Goal: Transaction & Acquisition: Purchase product/service

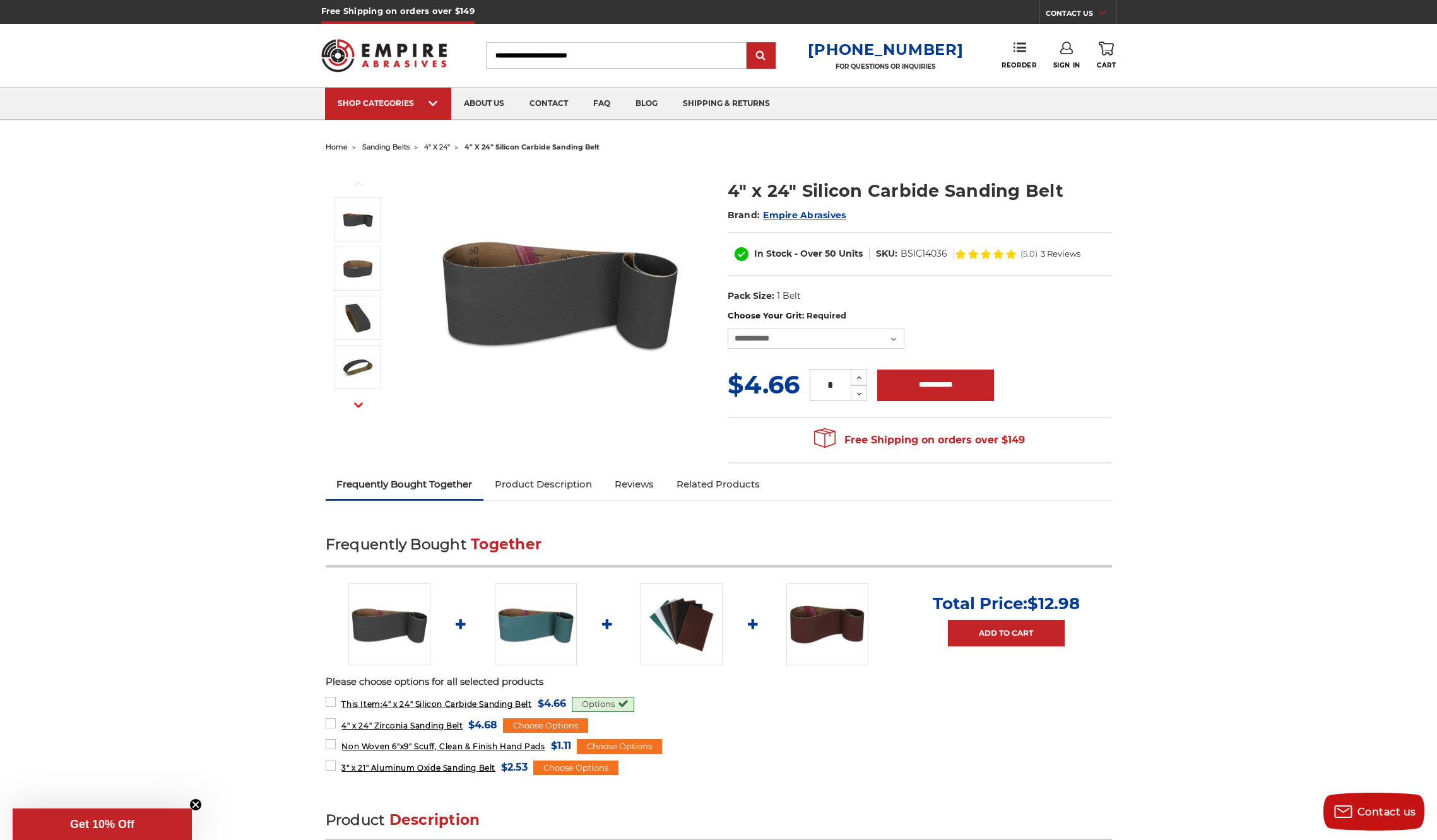
click at [607, 287] on img at bounding box center [560, 291] width 253 height 253
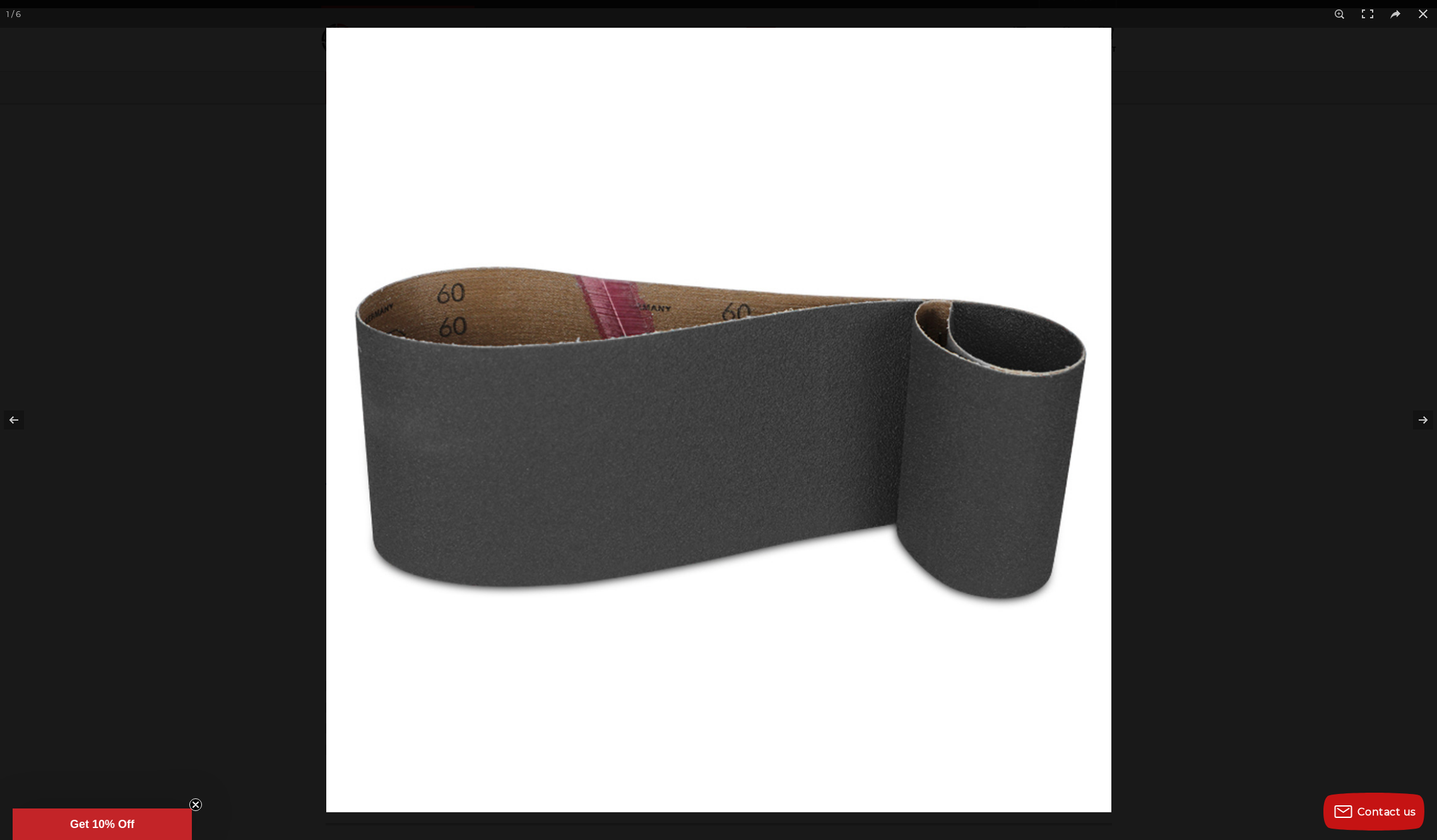
scroll to position [17, 0]
click at [1427, 10] on button at bounding box center [1423, 14] width 28 height 28
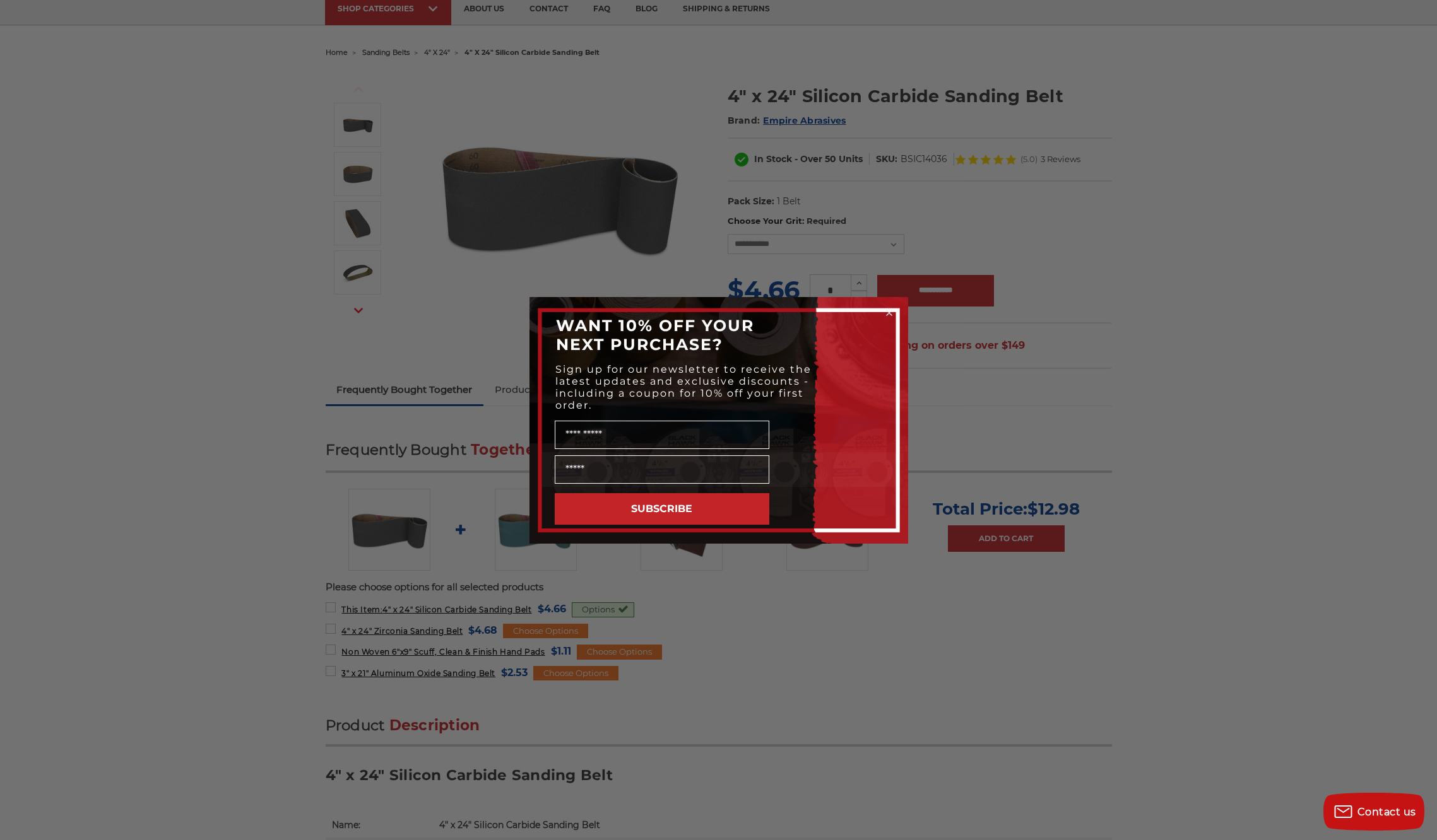
scroll to position [99, 0]
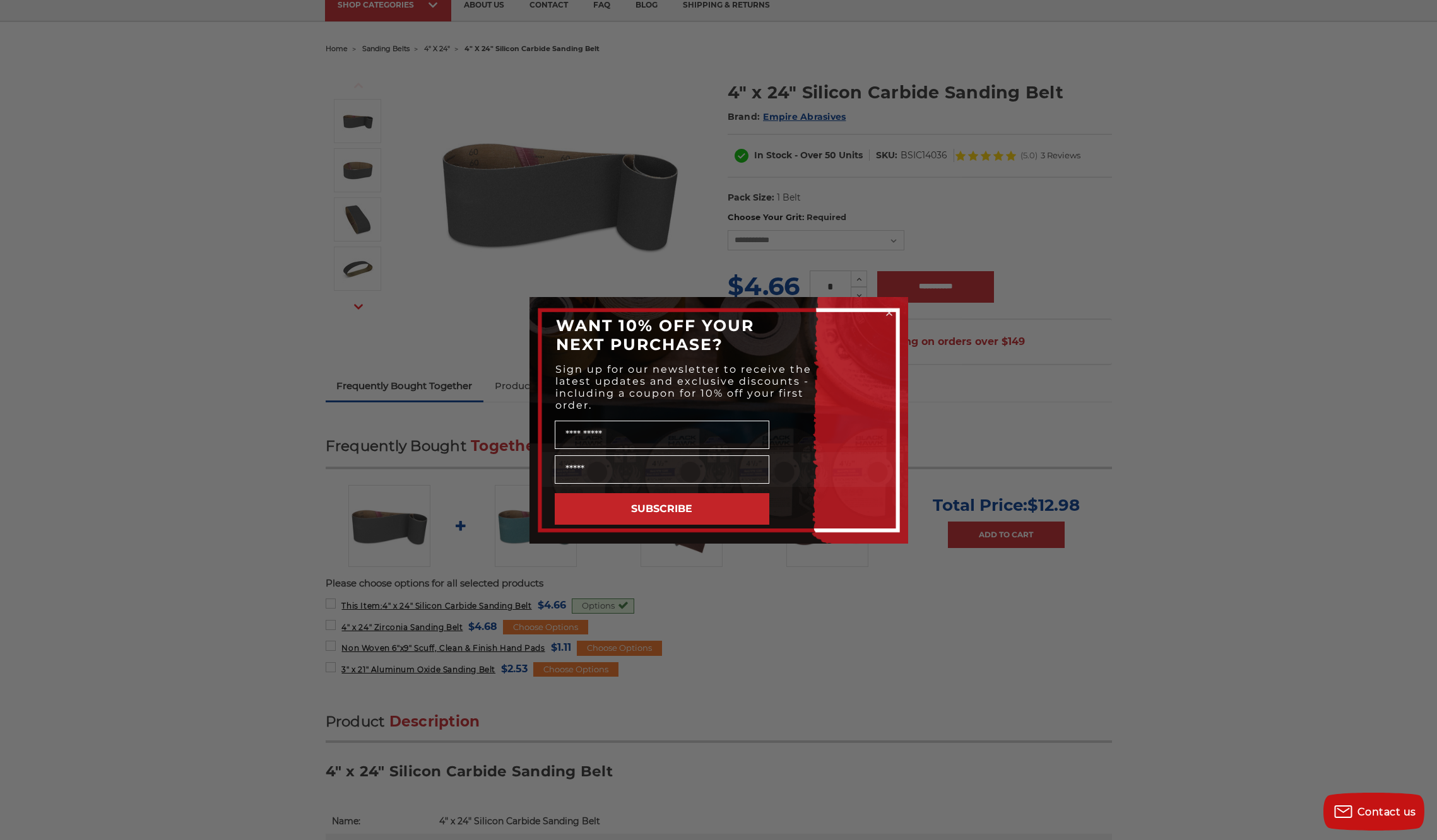
click at [889, 314] on circle "Close dialog" at bounding box center [889, 312] width 12 height 12
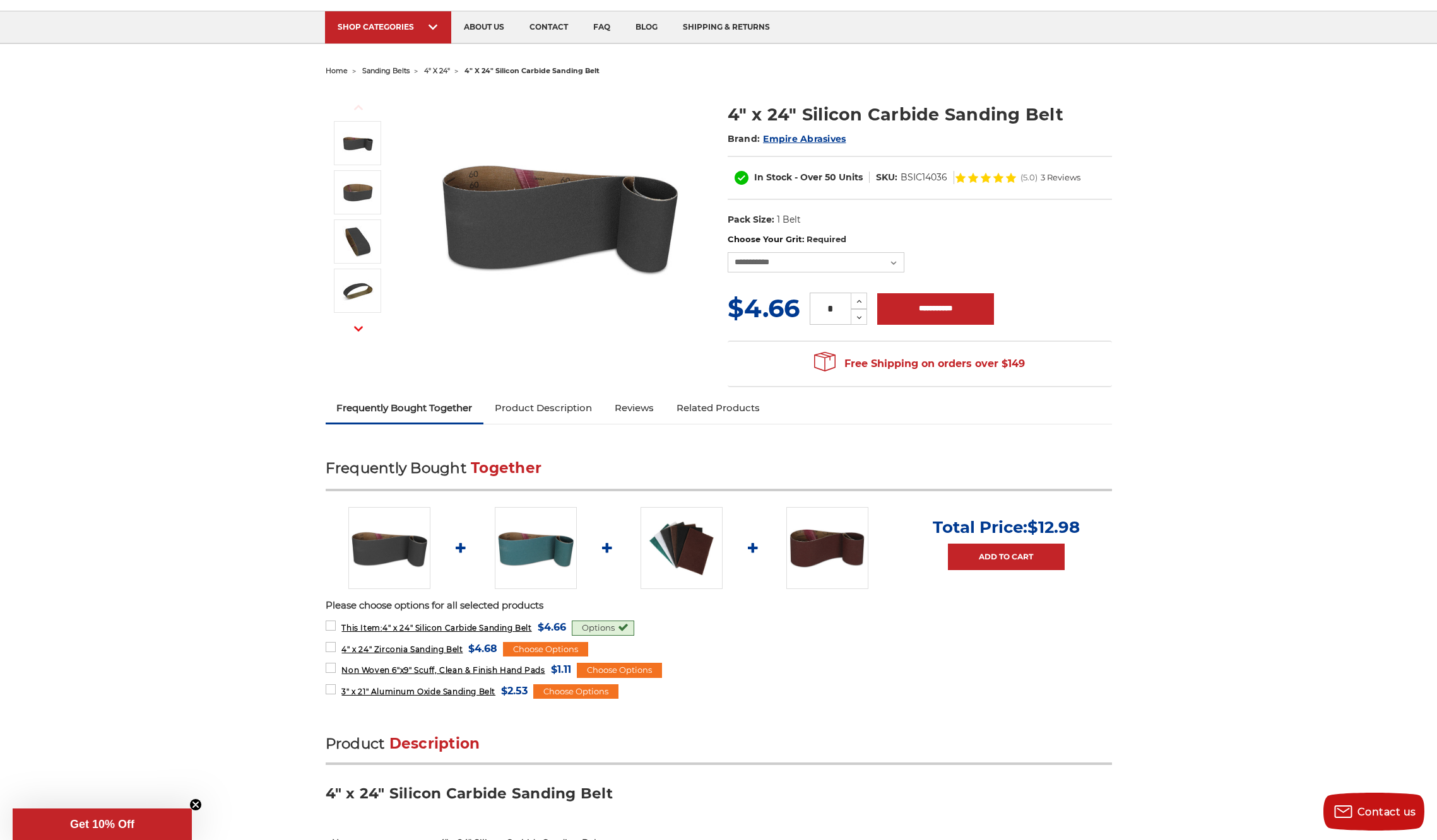
scroll to position [77, 0]
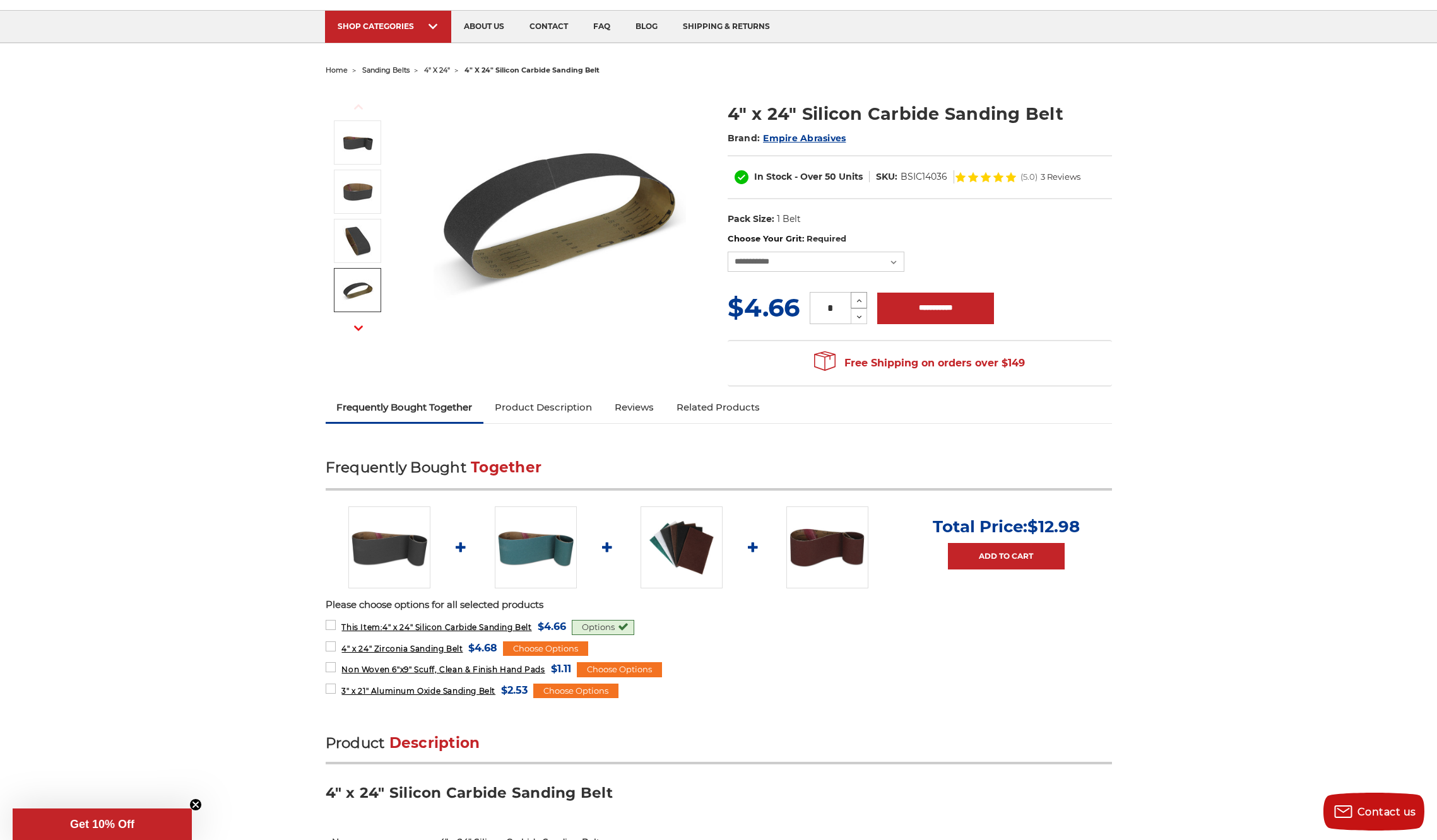
click at [862, 298] on icon at bounding box center [859, 301] width 10 height 12
click at [862, 298] on icon at bounding box center [859, 301] width 10 height 12
type input "*"
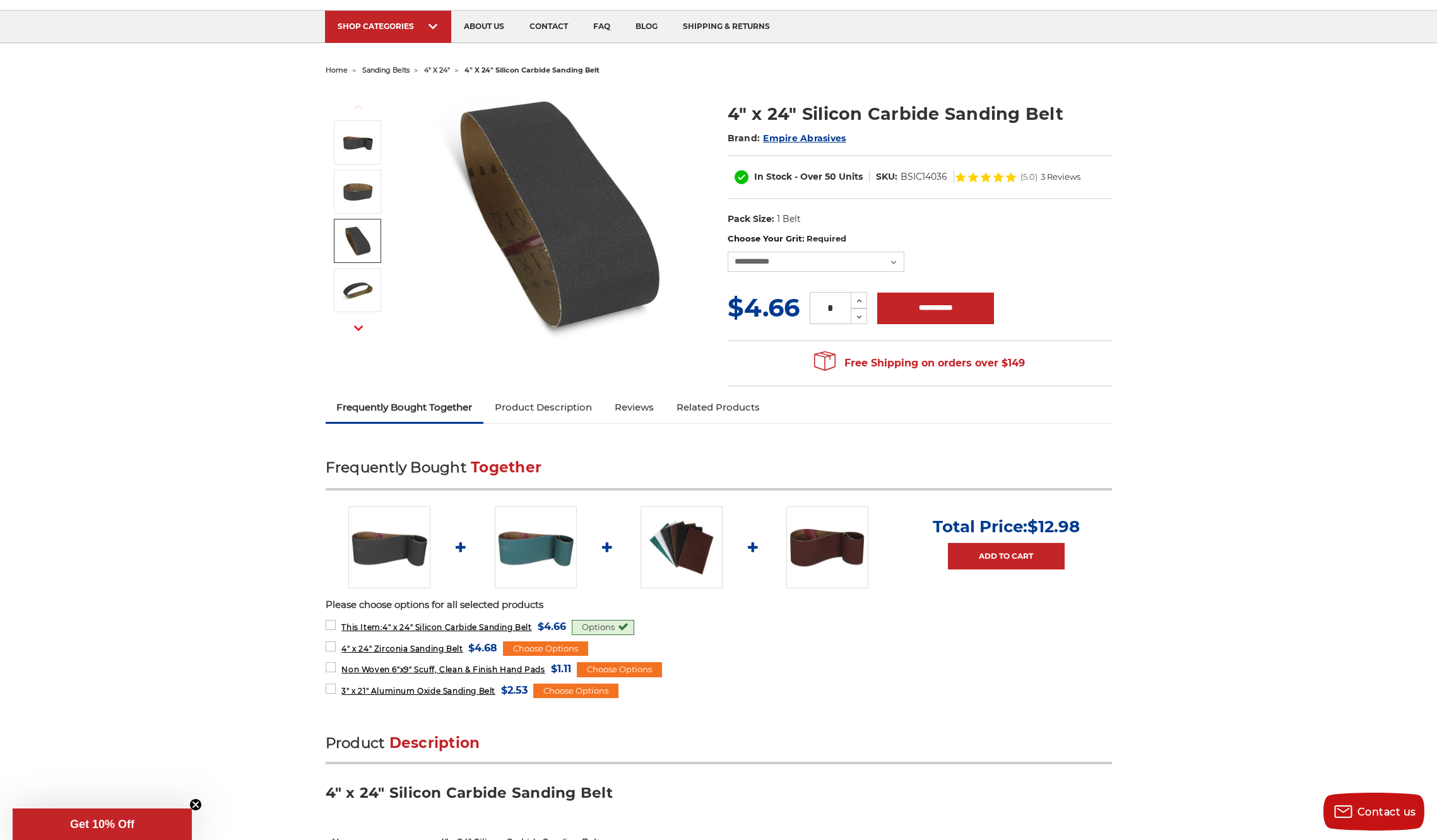
click at [368, 228] on img at bounding box center [358, 241] width 31 height 31
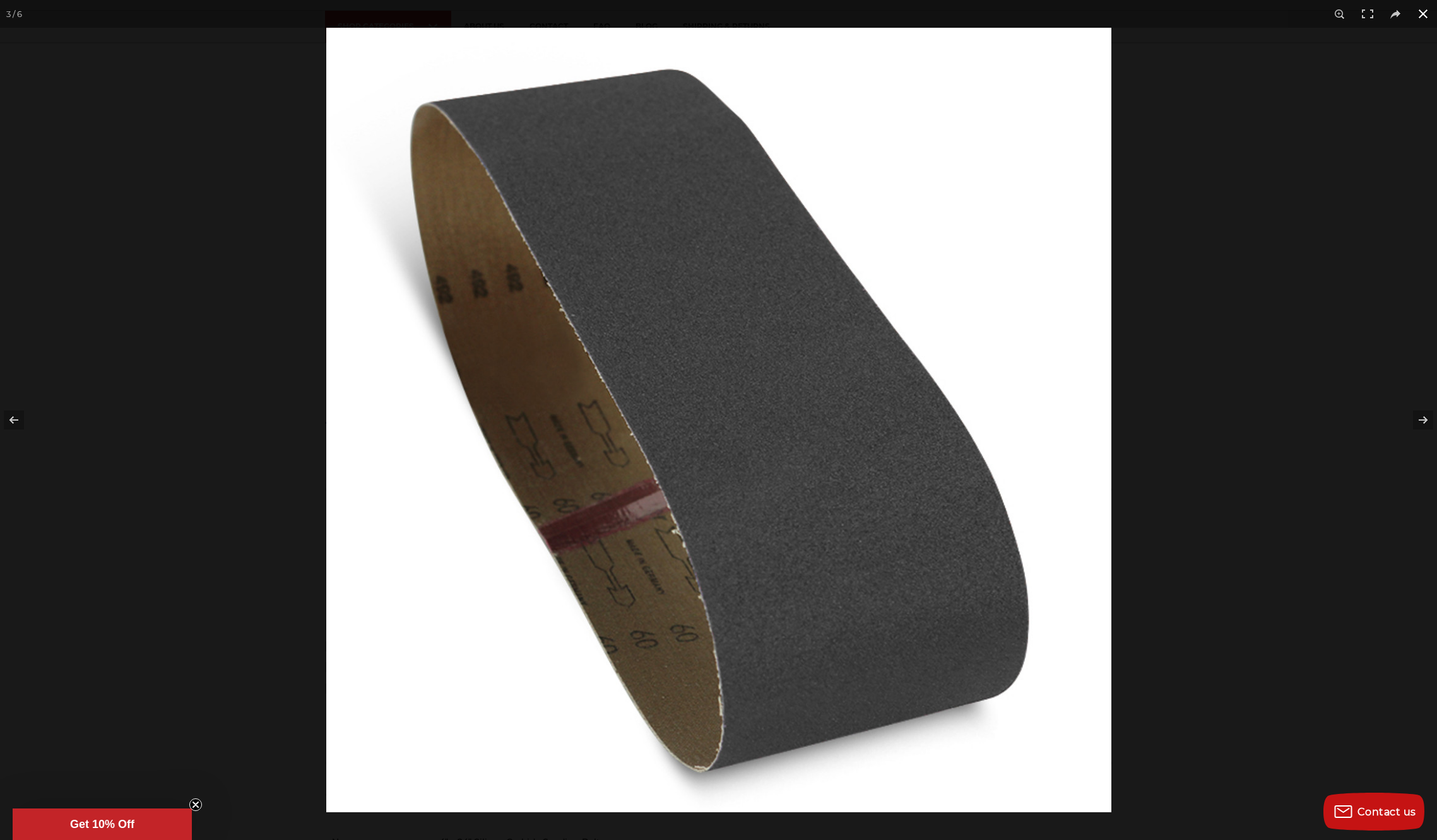
click at [1175, 321] on div at bounding box center [1045, 448] width 1437 height 840
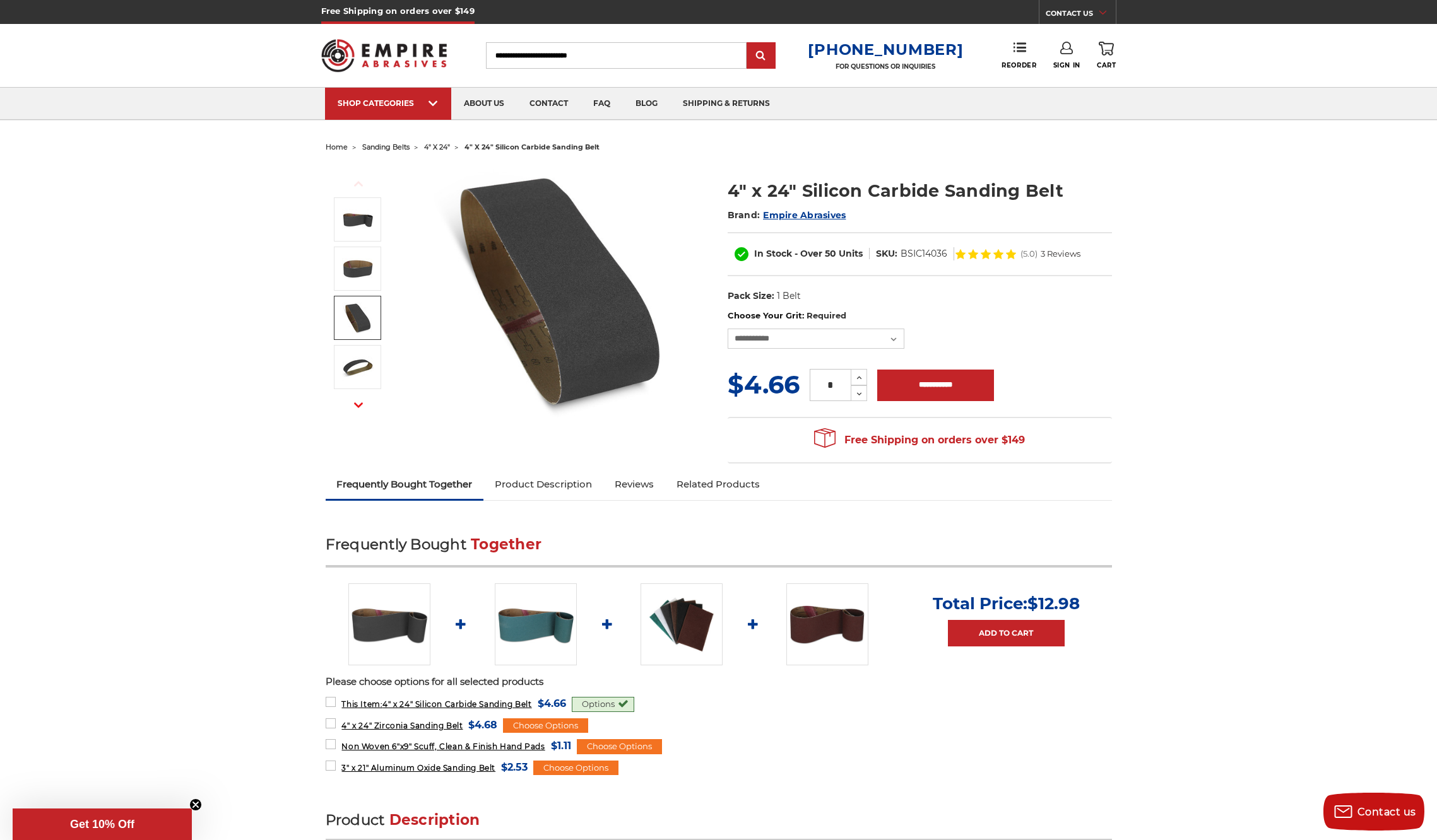
click at [693, 253] on div "Previous Next" at bounding box center [518, 291] width 384 height 253
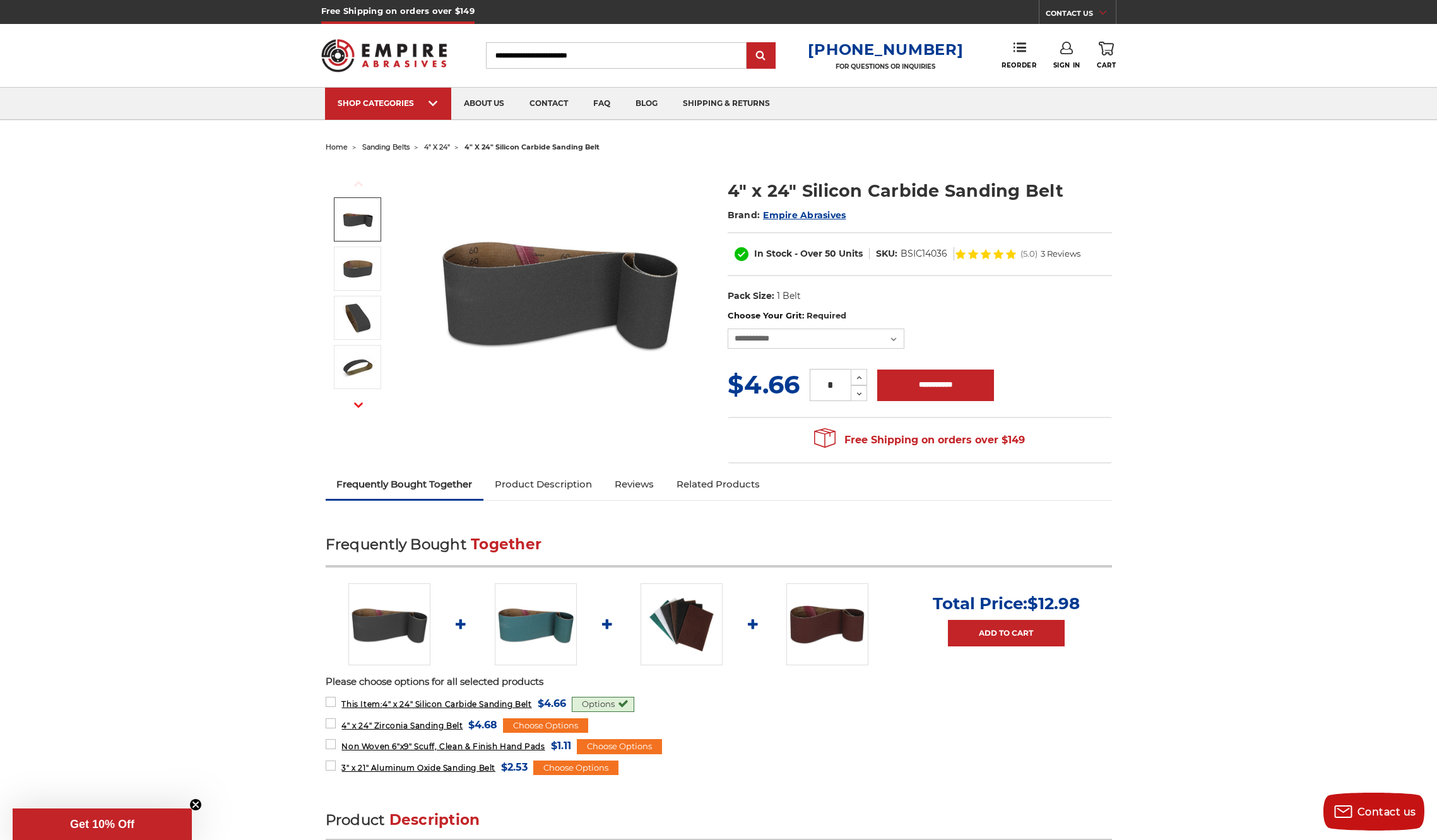
click at [371, 210] on img at bounding box center [358, 219] width 31 height 31
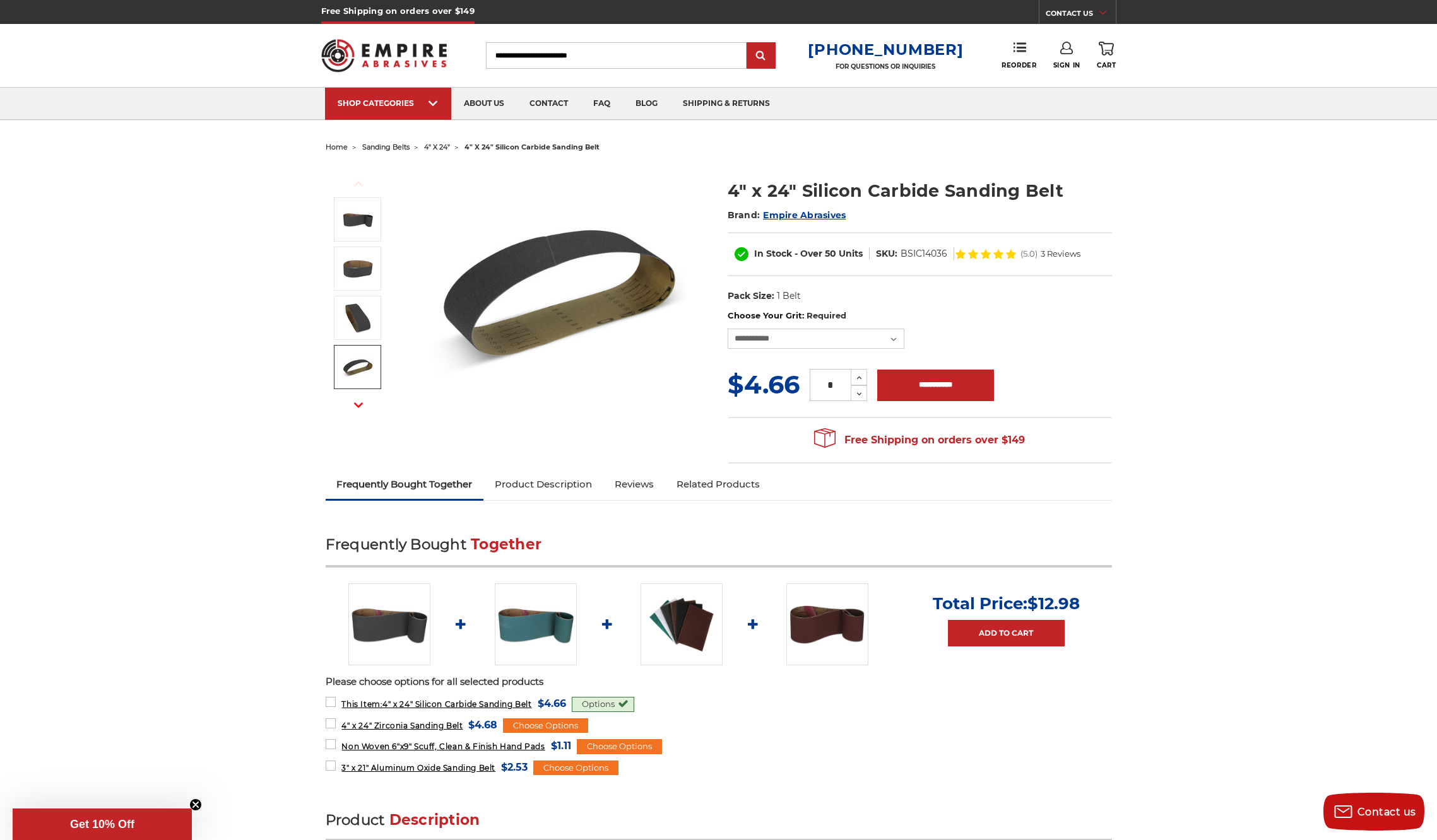
click at [359, 406] on icon "button" at bounding box center [358, 404] width 9 height 9
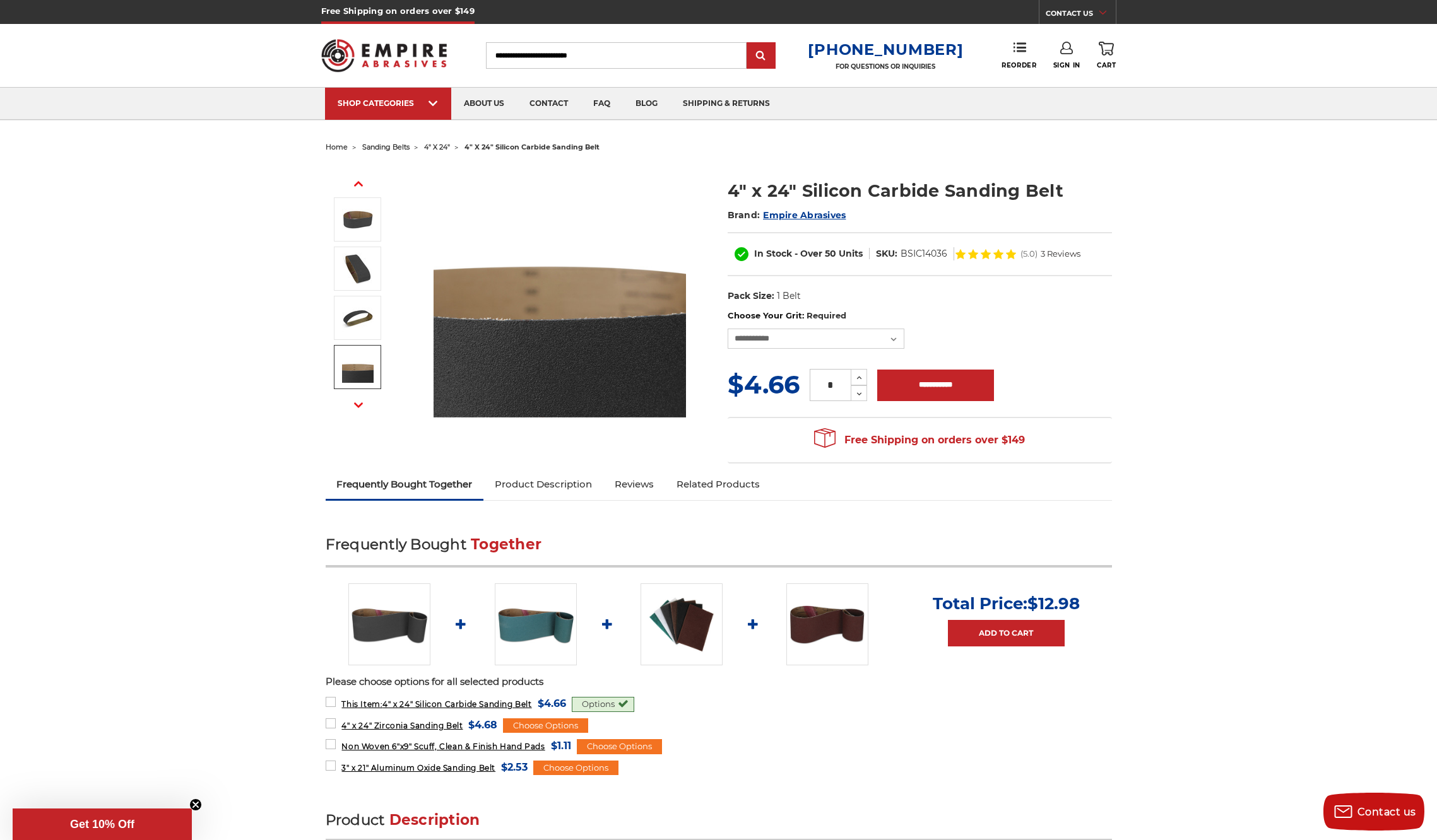
click at [355, 368] on img at bounding box center [358, 367] width 31 height 31
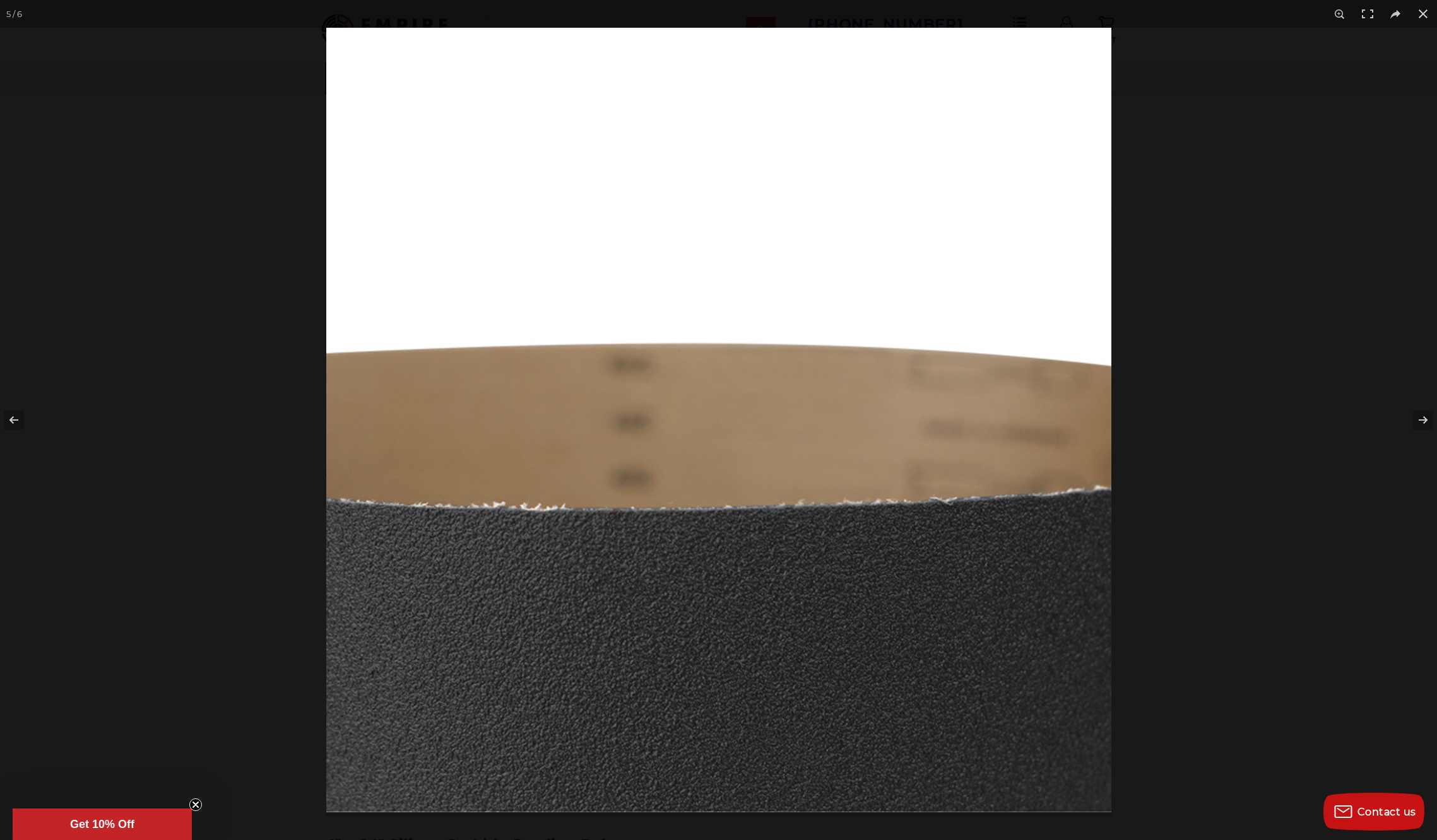
scroll to position [28, 0]
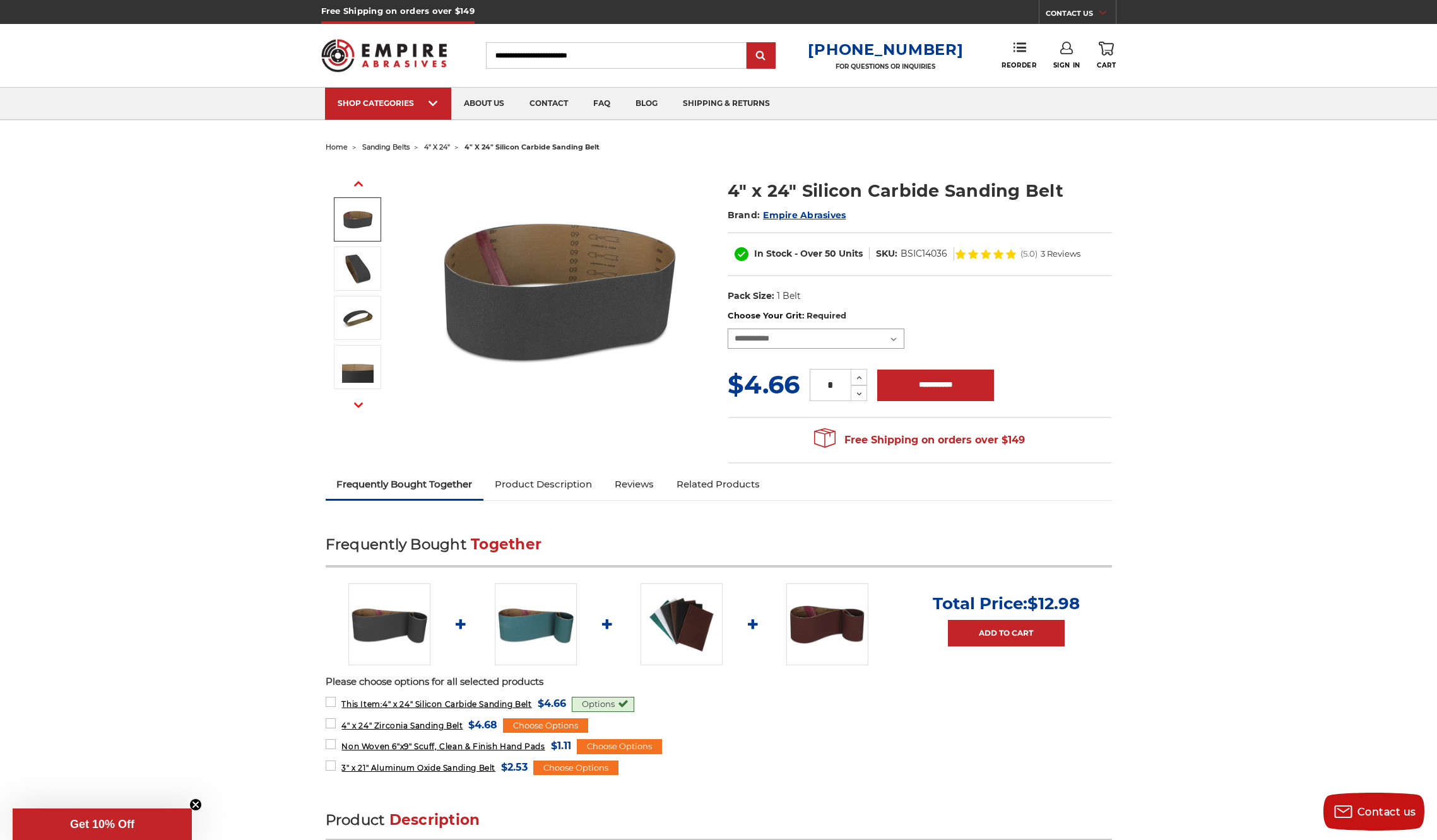
scroll to position [3, 0]
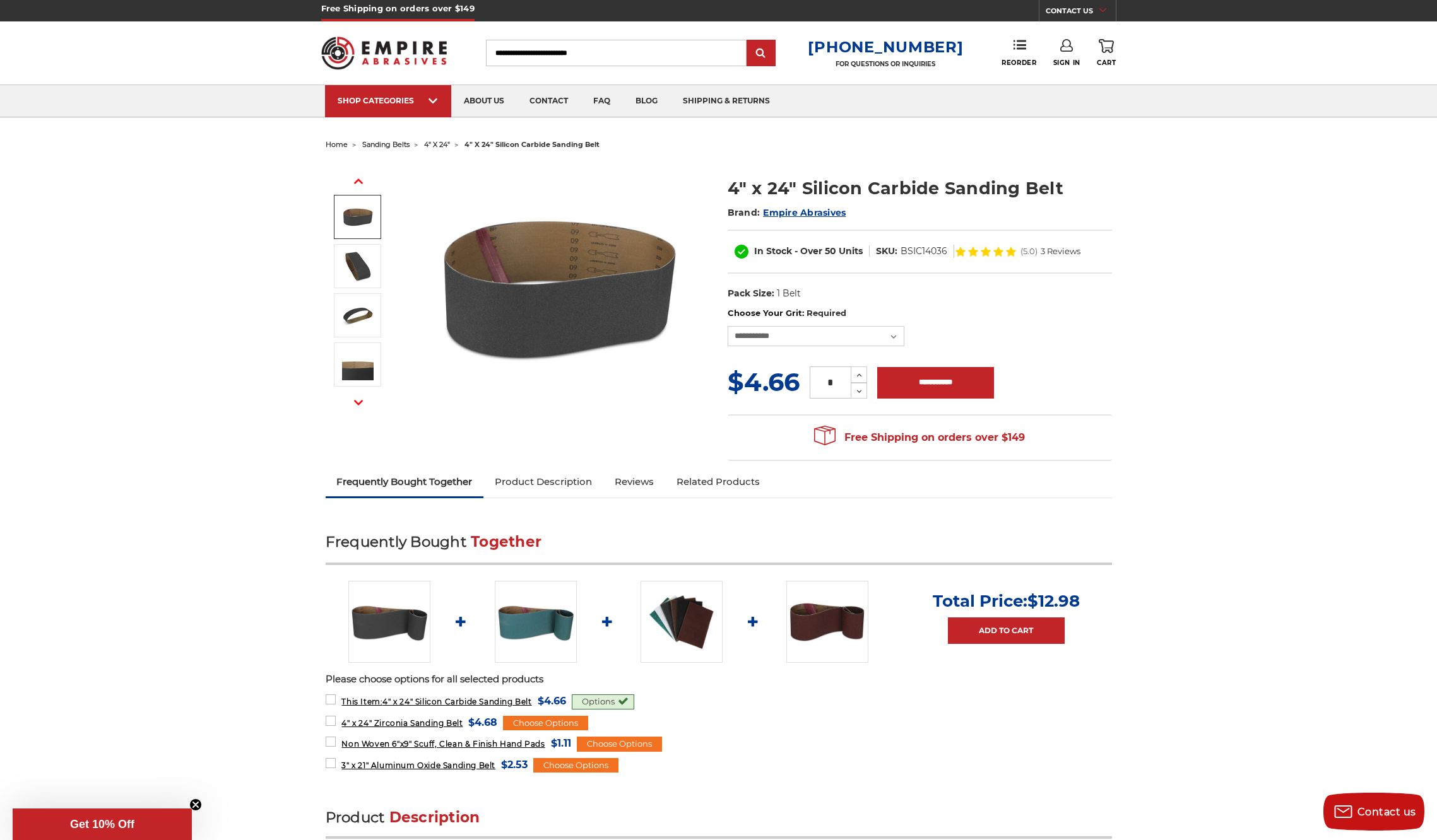
click at [501, 54] on input "Search" at bounding box center [616, 52] width 261 height 27
click at [540, 53] on input "Search" at bounding box center [616, 52] width 261 height 27
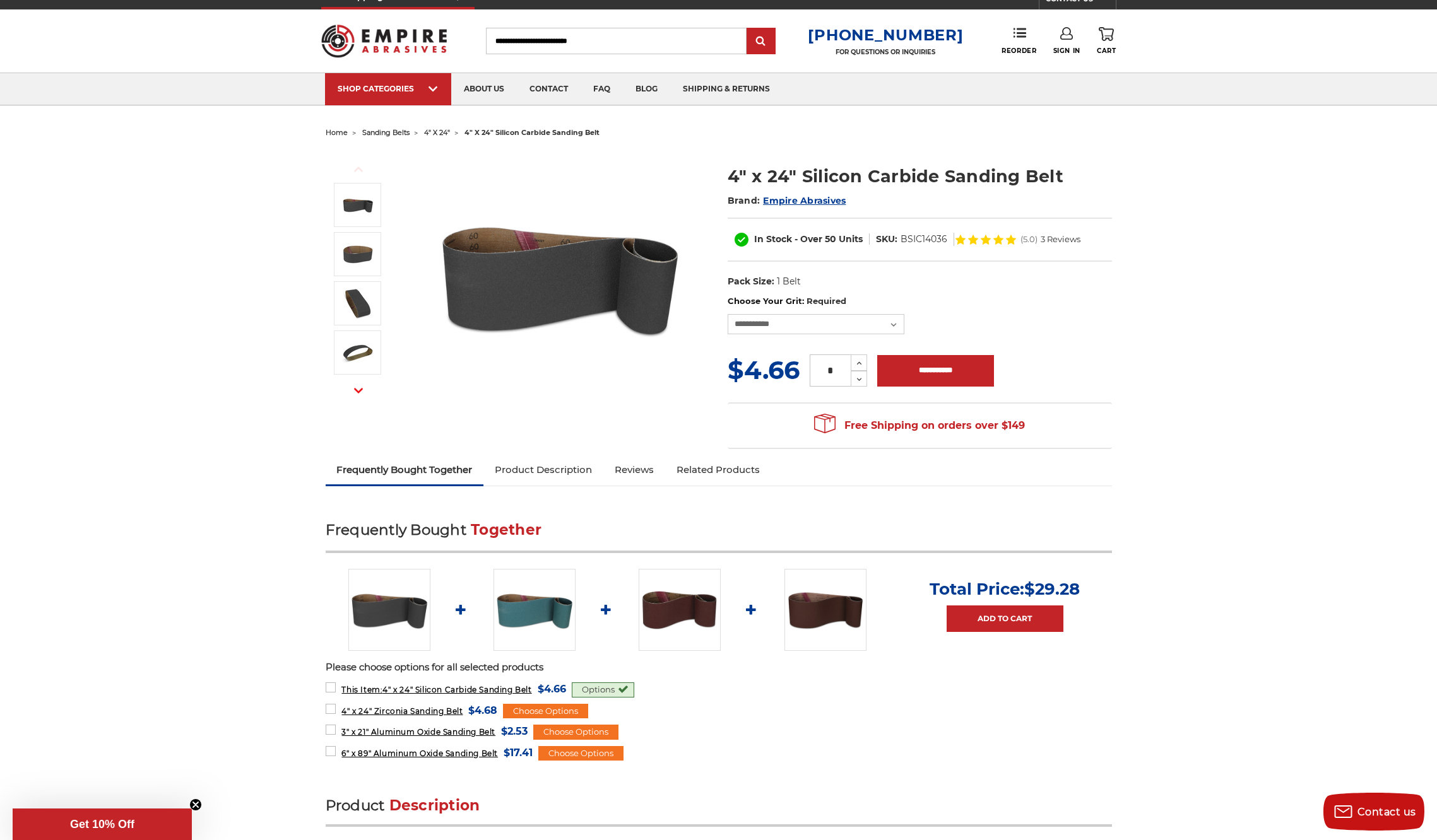
click at [524, 53] on input "Search" at bounding box center [616, 41] width 261 height 27
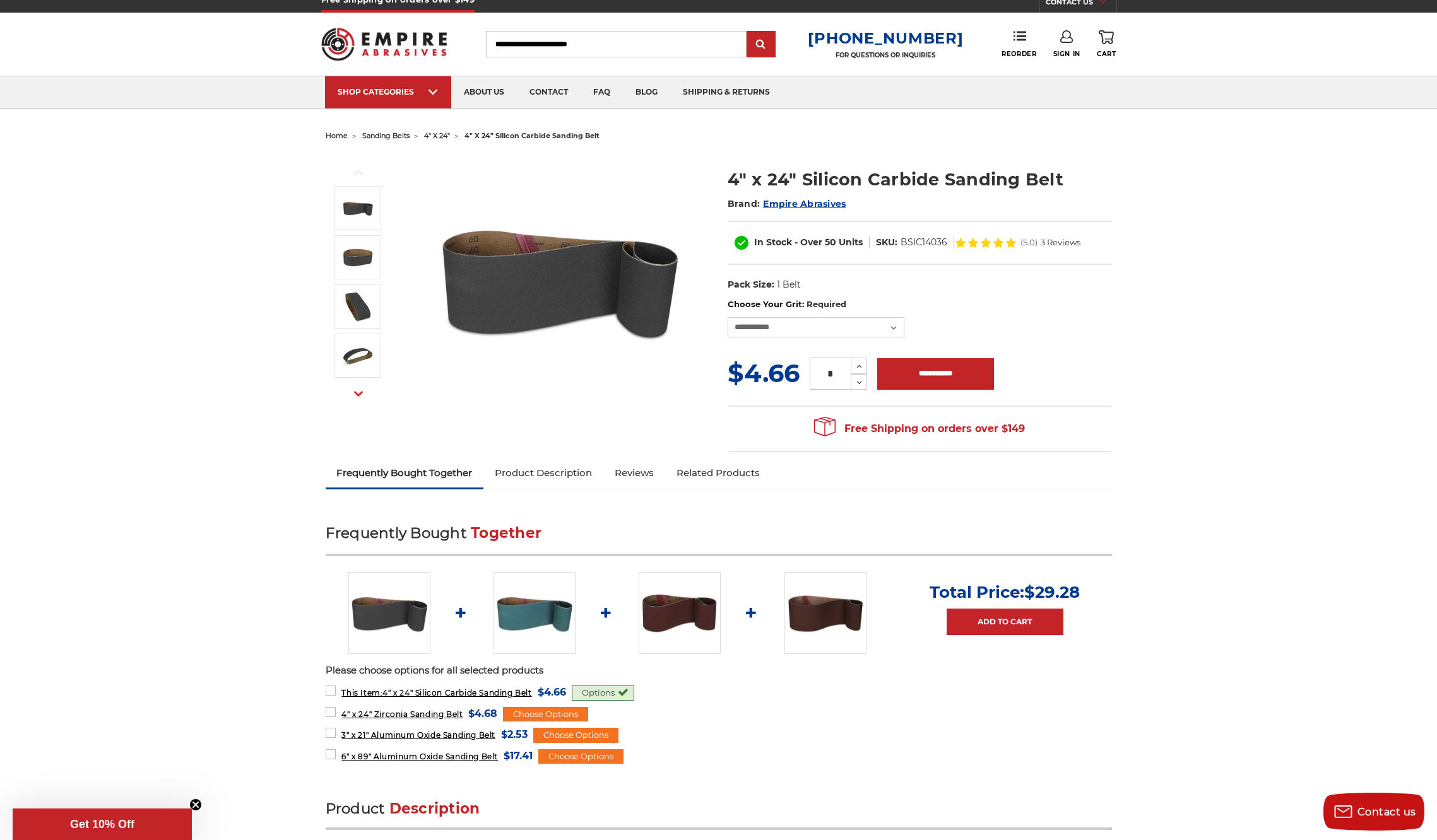
scroll to position [11, 0]
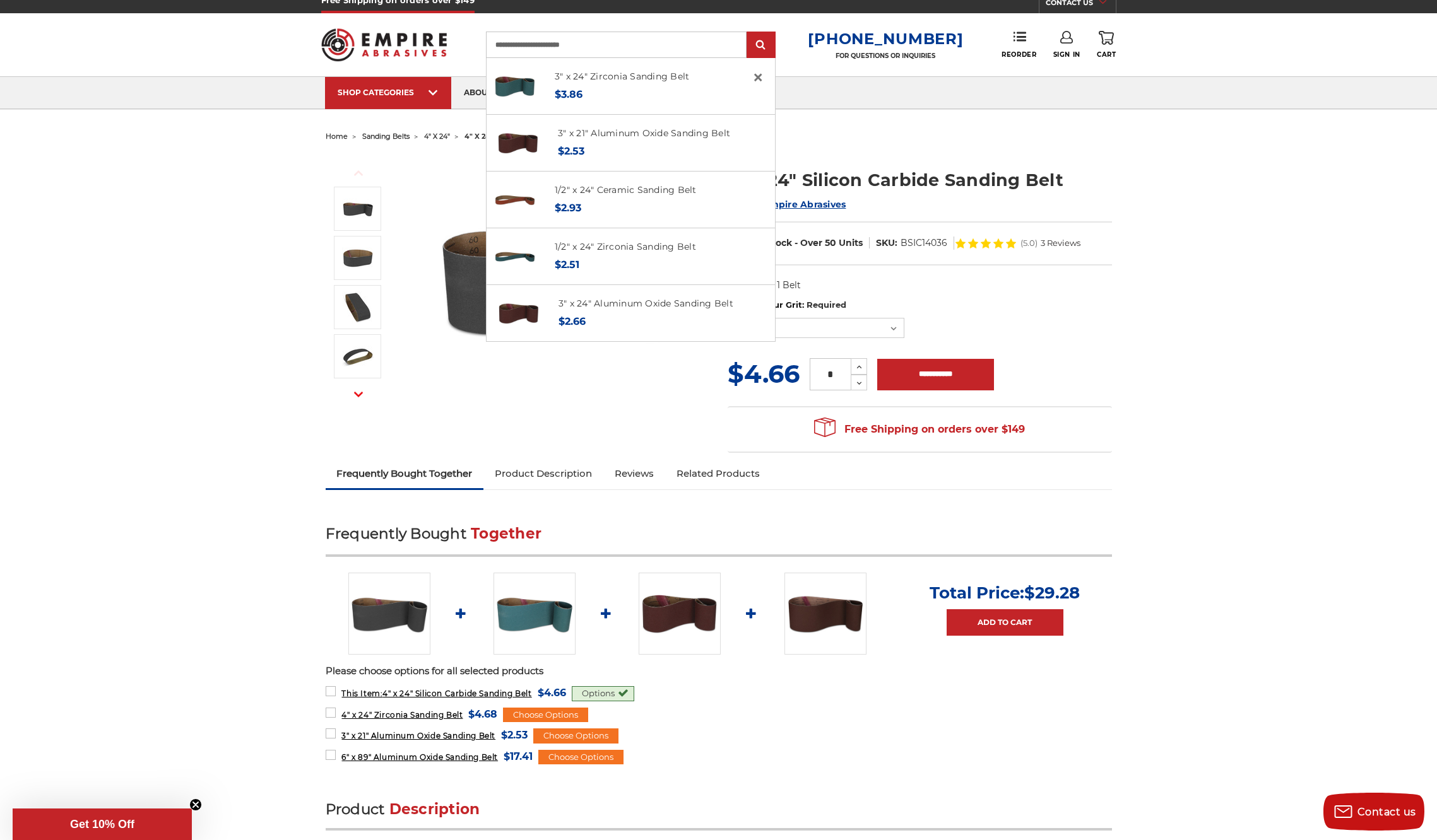
type input "**********"
click at [771, 46] on input "submit" at bounding box center [761, 45] width 25 height 25
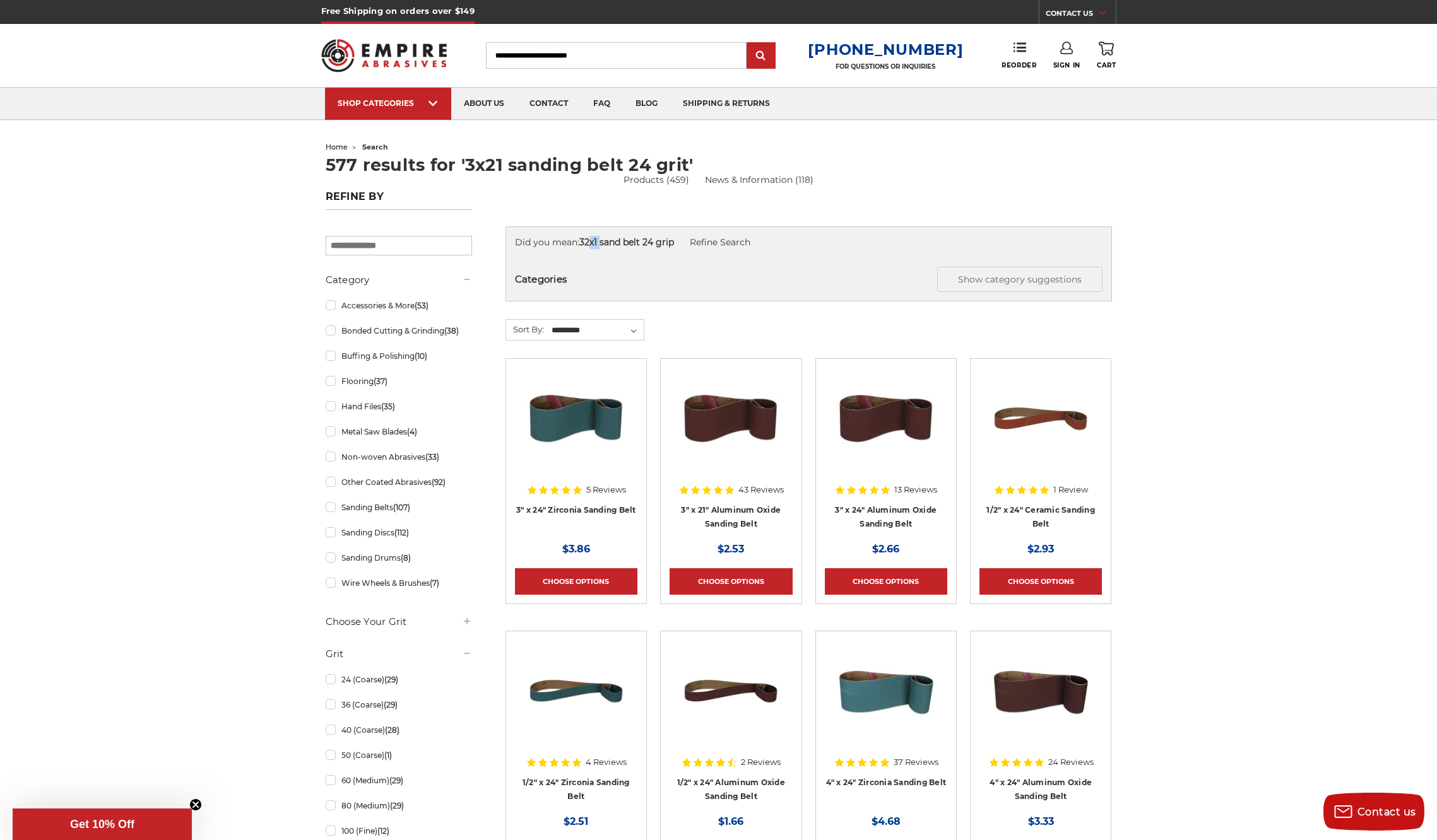
drag, startPoint x: 603, startPoint y: 243, endPoint x: 593, endPoint y: 242, distance: 10.0
click at [593, 242] on strong "32x1 sand belt 24 grip" at bounding box center [627, 242] width 95 height 12
drag, startPoint x: 603, startPoint y: 243, endPoint x: 574, endPoint y: 241, distance: 29.1
click at [574, 241] on div "Did you mean: 32x1 sand belt 24 grip Refine Search" at bounding box center [808, 242] width 588 height 13
click at [592, 238] on strong "32x1 sand belt 24 grip" at bounding box center [627, 242] width 95 height 12
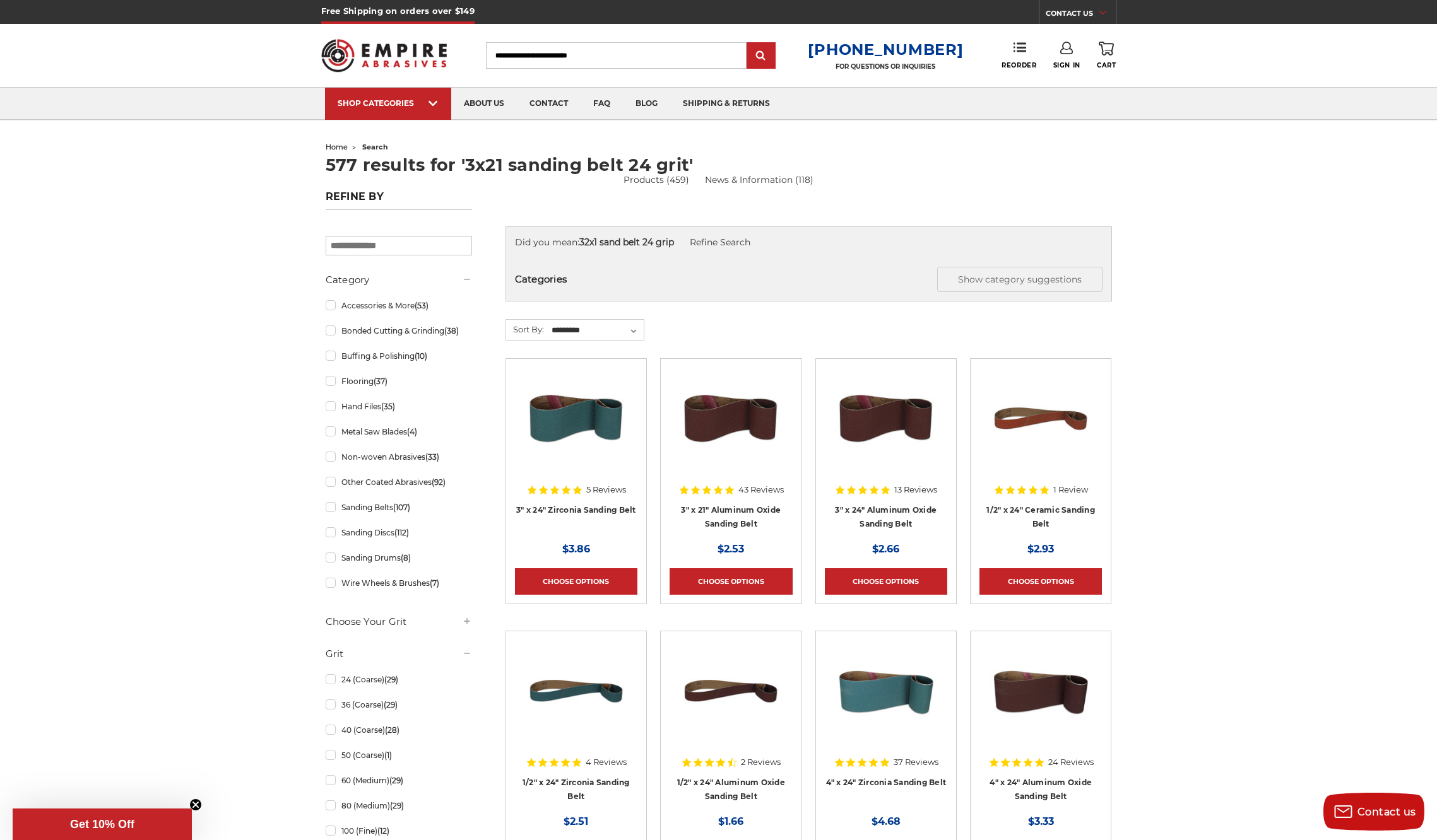
click at [605, 244] on strong "32x1 sand belt 24 grip" at bounding box center [627, 242] width 95 height 12
click at [575, 162] on h1 "577 results for '3x21 sanding belt 24 grit'" at bounding box center [718, 165] width 787 height 17
click at [737, 242] on link "Refine Search" at bounding box center [720, 242] width 61 height 12
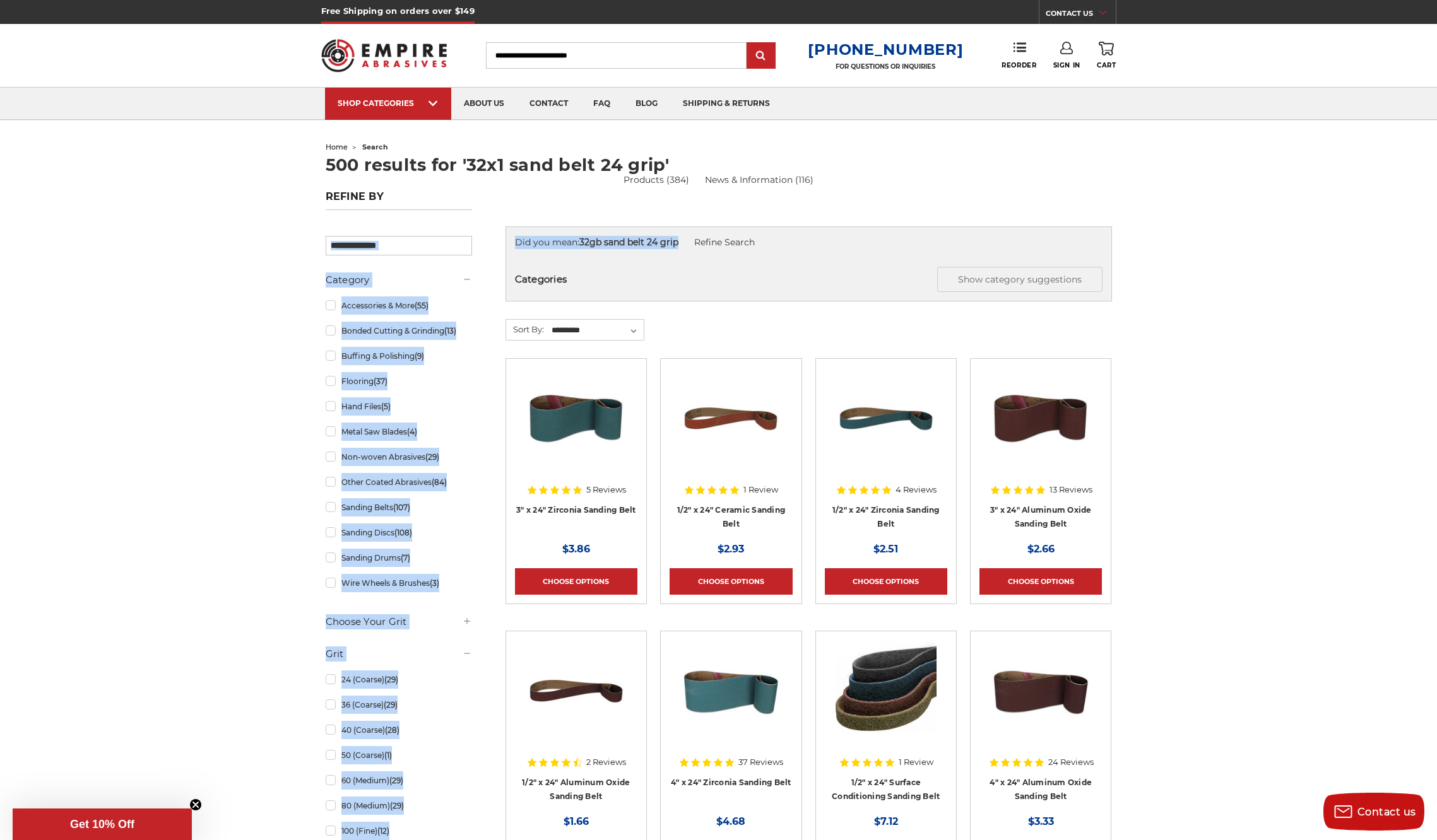
drag, startPoint x: 690, startPoint y: 238, endPoint x: 473, endPoint y: 232, distance: 217.1
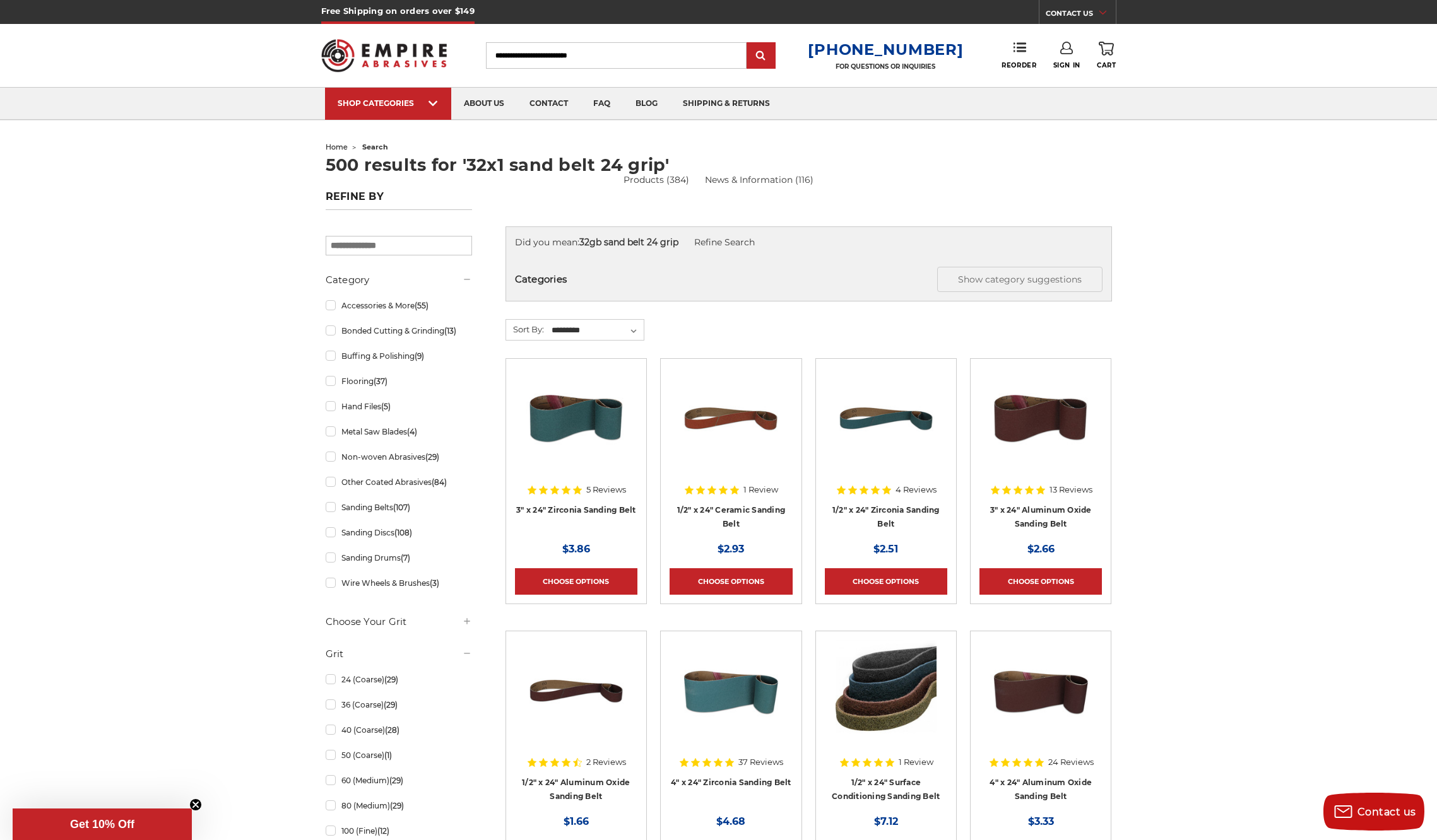
click at [540, 55] on input "Search" at bounding box center [616, 55] width 261 height 27
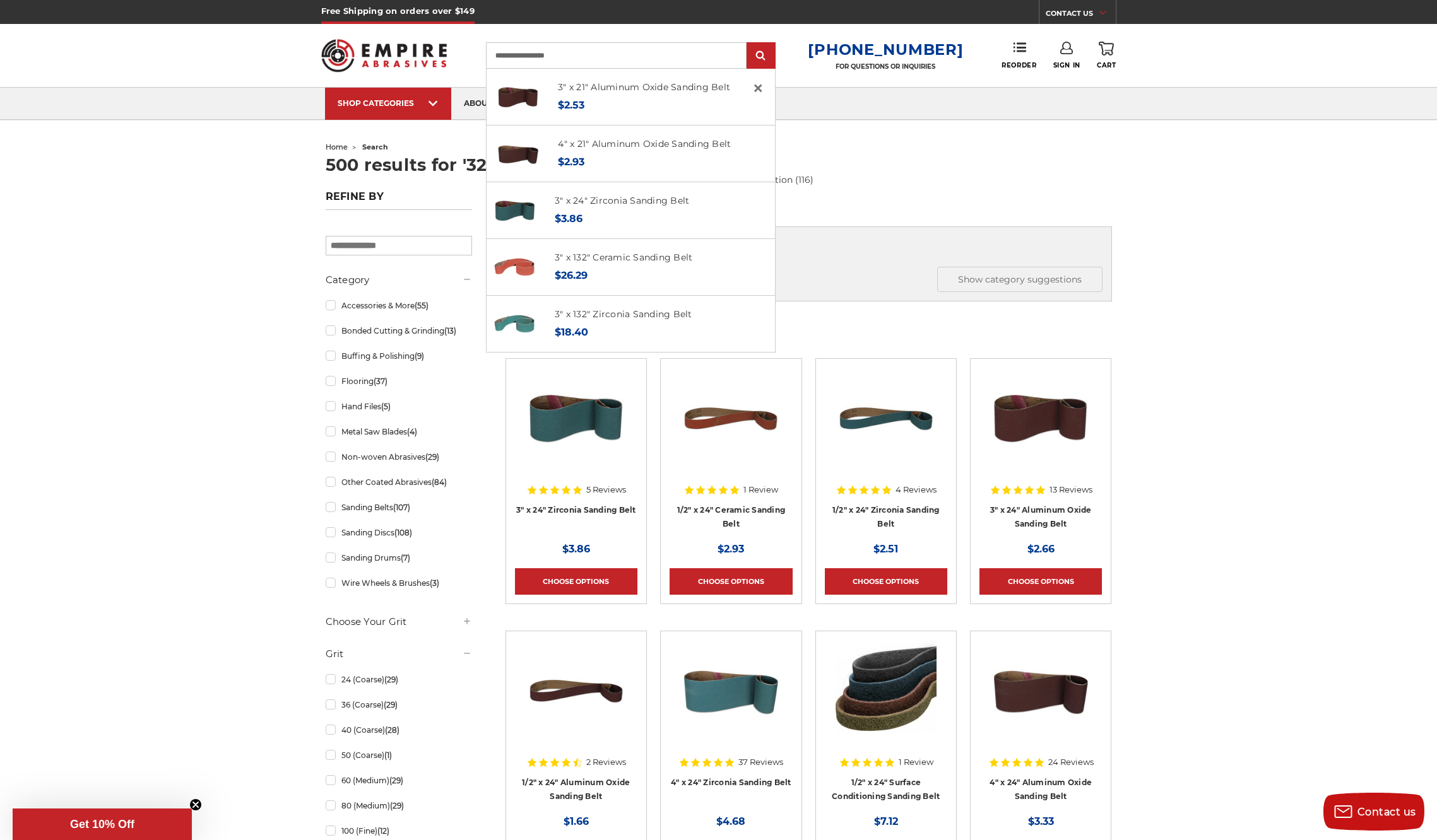
type input "**********"
click at [771, 56] on input "submit" at bounding box center [761, 56] width 25 height 25
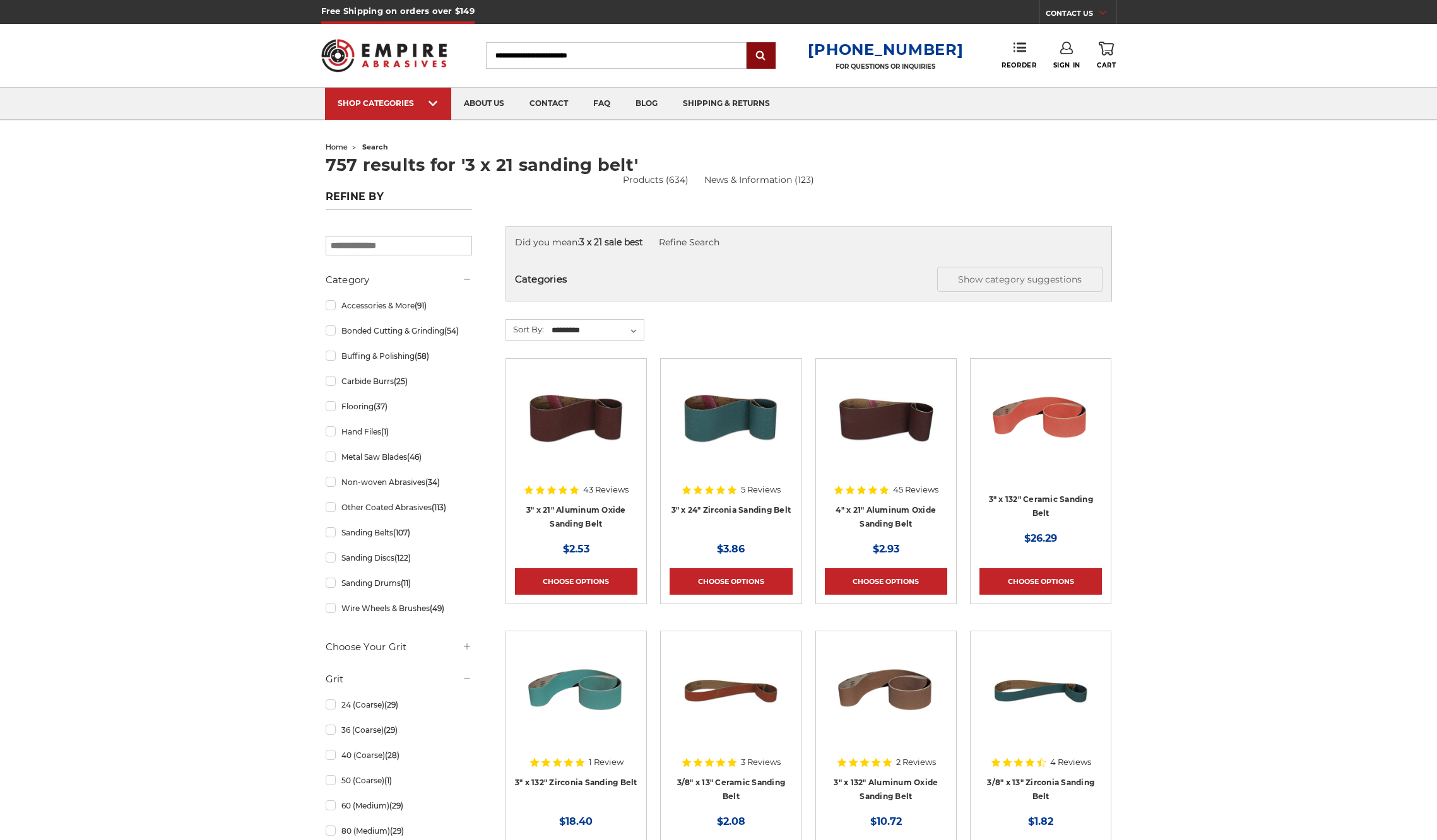
click at [776, 56] on div at bounding box center [761, 55] width 29 height 27
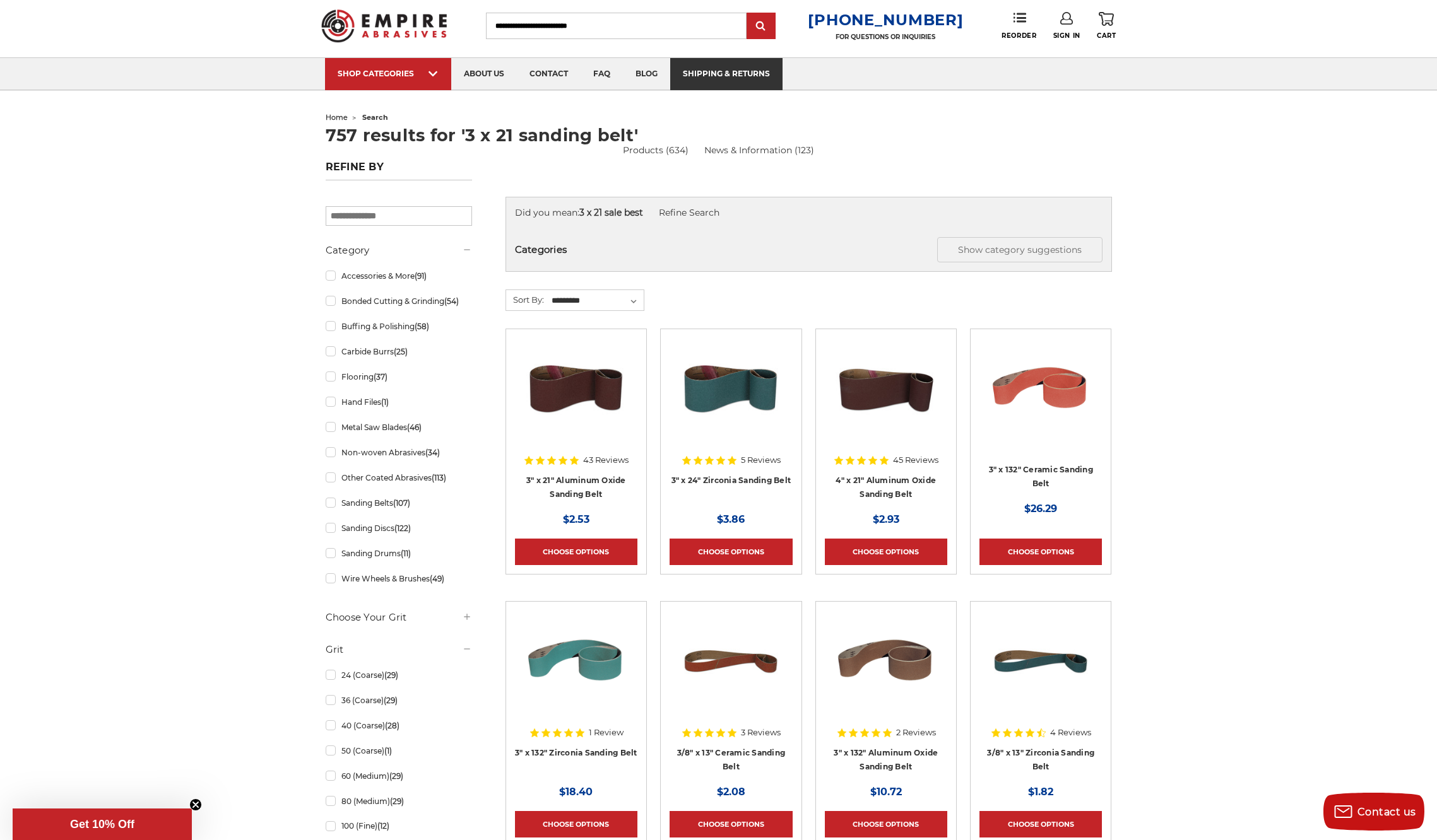
scroll to position [24, 0]
